Goal: Information Seeking & Learning: Learn about a topic

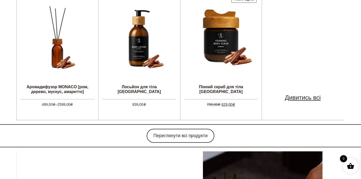
scroll to position [355, 0]
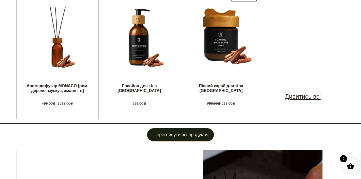
click at [193, 128] on link "Переглянути всі продукти" at bounding box center [180, 135] width 67 height 14
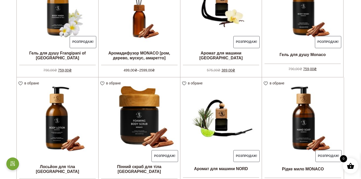
scroll to position [459, 0]
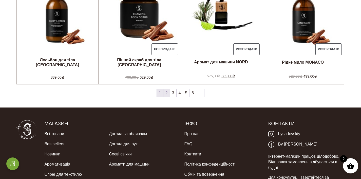
click at [169, 92] on link "2" at bounding box center [167, 93] width 6 height 8
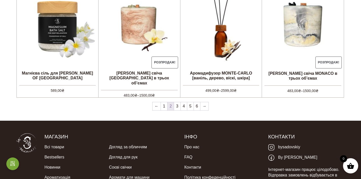
scroll to position [447, 0]
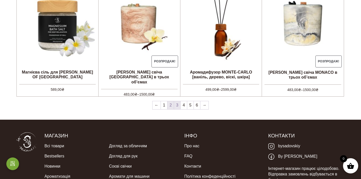
click at [176, 106] on link "3" at bounding box center [177, 105] width 6 height 8
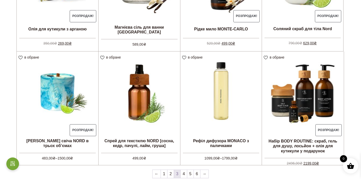
scroll to position [435, 0]
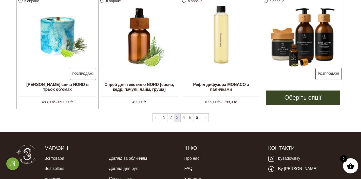
click at [298, 48] on img at bounding box center [303, 36] width 82 height 82
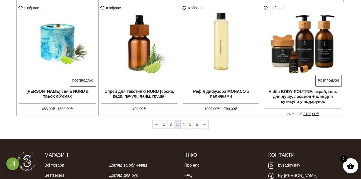
scroll to position [471, 0]
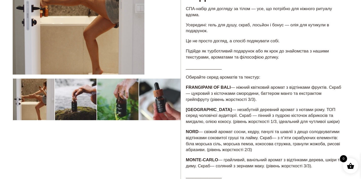
scroll to position [60, 0]
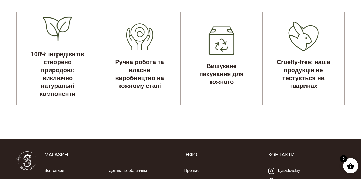
scroll to position [1493, 0]
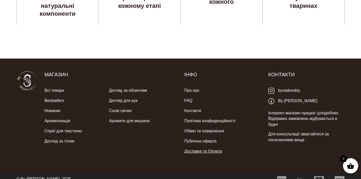
click at [216, 146] on link "Доставка та Оплата" at bounding box center [203, 151] width 38 height 10
